Goal: Check status: Check status

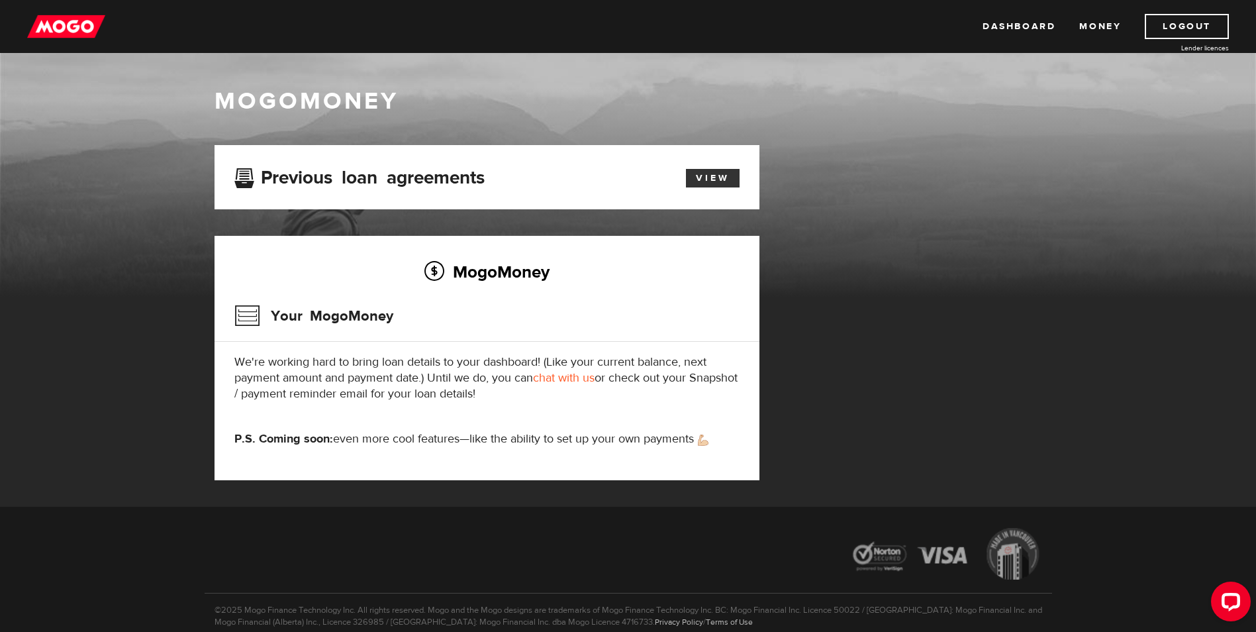
click at [707, 180] on link "View" at bounding box center [713, 178] width 54 height 19
click at [719, 181] on link "View" at bounding box center [713, 178] width 54 height 19
click at [708, 176] on link "View" at bounding box center [713, 178] width 54 height 19
click at [1230, 604] on div "Open LiveChat chat widget" at bounding box center [1231, 600] width 23 height 23
